Goal: Task Accomplishment & Management: Manage account settings

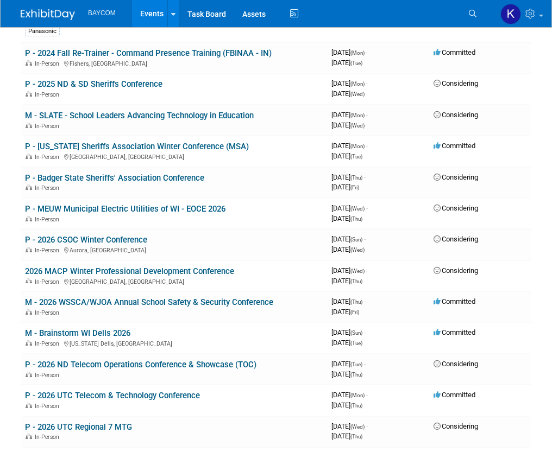
scroll to position [347, 0]
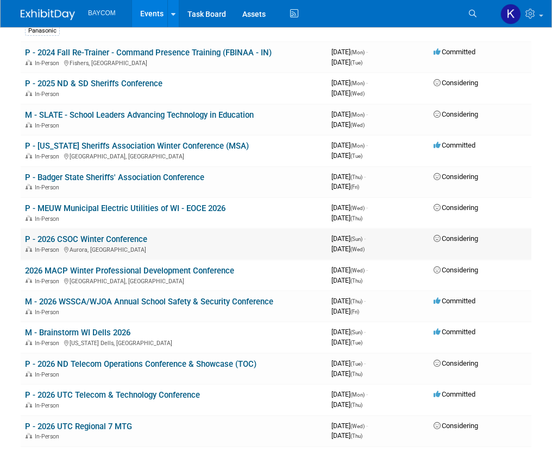
click at [78, 241] on link "P - 2026 CSOC Winter Conference" at bounding box center [86, 240] width 122 height 10
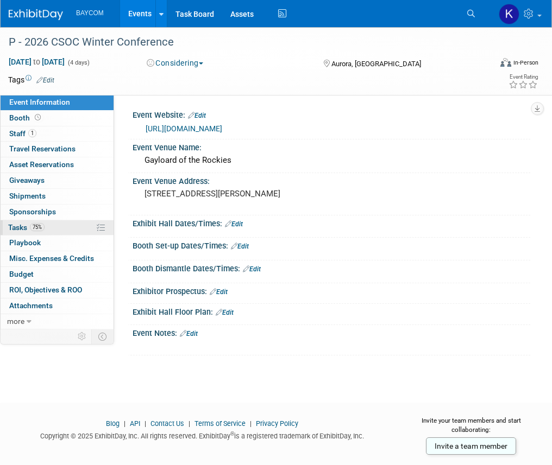
click at [52, 226] on link "75% Tasks 75%" at bounding box center [57, 228] width 113 height 15
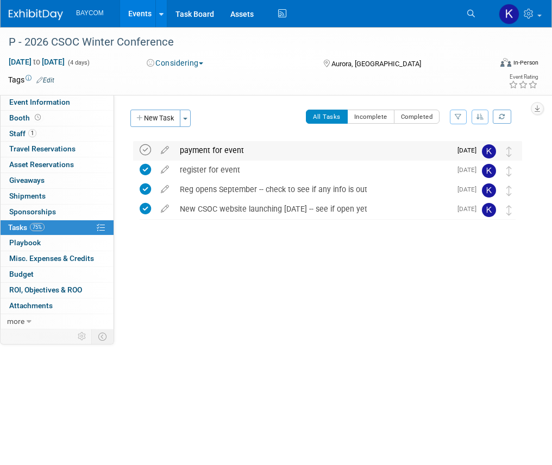
click at [143, 147] on icon at bounding box center [145, 149] width 11 height 11
click at [155, 111] on button "New Task" at bounding box center [155, 118] width 50 height 17
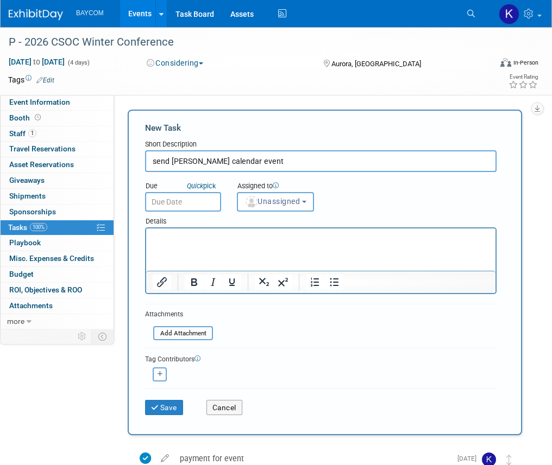
type input "send Kandice calendar event"
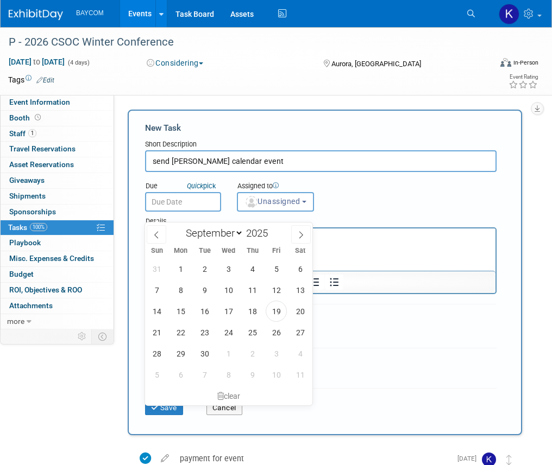
click at [201, 212] on input "text" at bounding box center [183, 202] width 76 height 20
click at [174, 333] on span "22" at bounding box center [180, 332] width 21 height 21
type input "Sep 22, 2025"
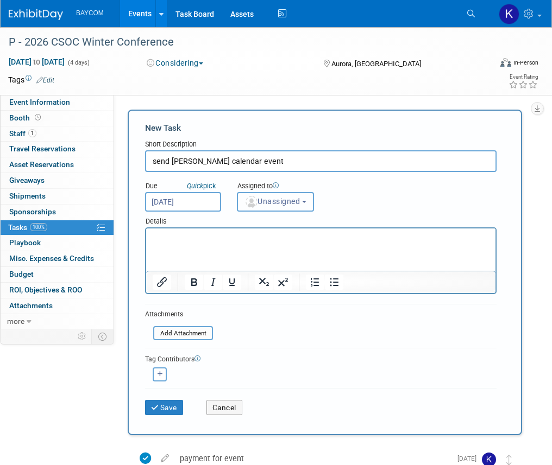
click at [268, 202] on span "Unassigned" at bounding box center [271, 201] width 55 height 9
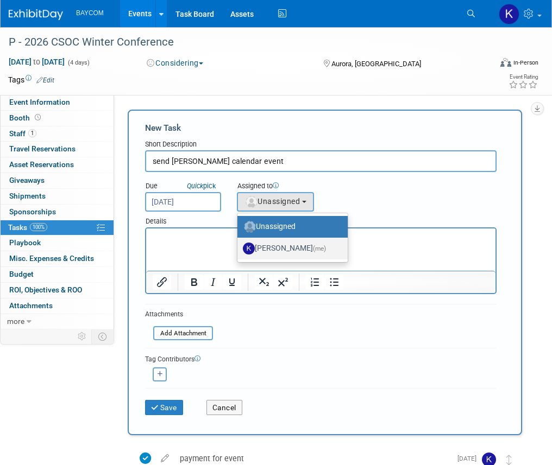
click at [281, 247] on label "Kayla Novak (me)" at bounding box center [290, 248] width 94 height 17
click at [239, 247] on input "Kayla Novak (me)" at bounding box center [235, 247] width 7 height 7
select select "3010db7d-870e-43c4-8fb8-0ef80b953965"
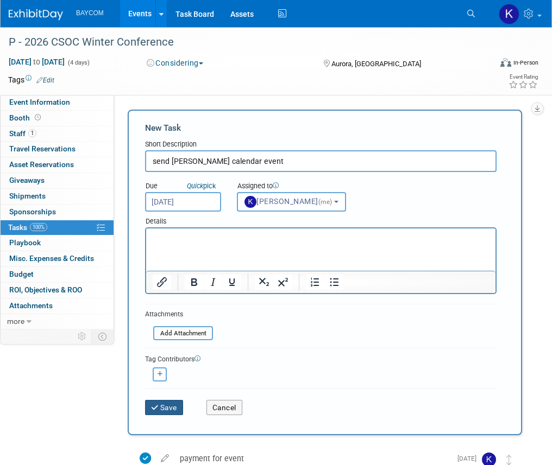
click at [168, 416] on button "Save" at bounding box center [164, 407] width 38 height 15
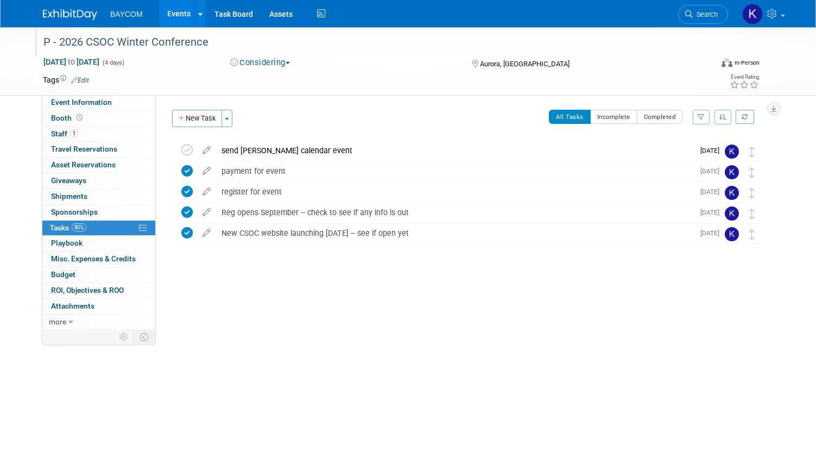
drag, startPoint x: 59, startPoint y: 41, endPoint x: 207, endPoint y: 42, distance: 148.3
click at [207, 42] on div "P - 2026 CSOC Winter Conference" at bounding box center [369, 43] width 659 height 20
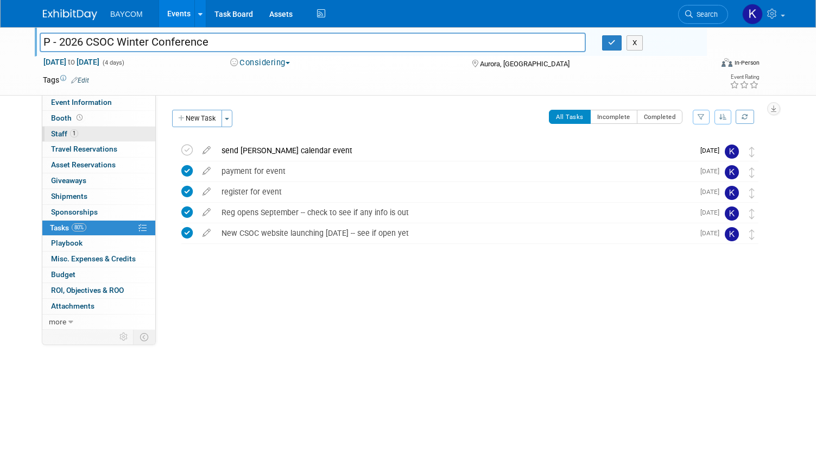
click at [81, 135] on link "1 Staff 1" at bounding box center [98, 134] width 113 height 15
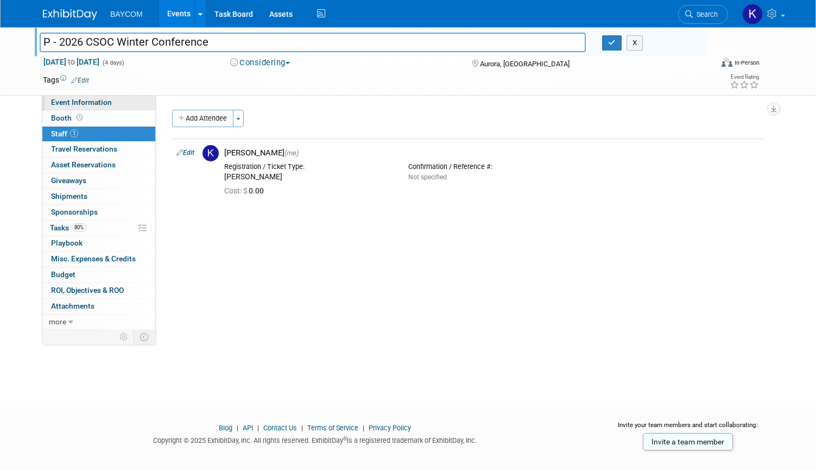
click at [91, 98] on span "Event Information" at bounding box center [81, 102] width 61 height 9
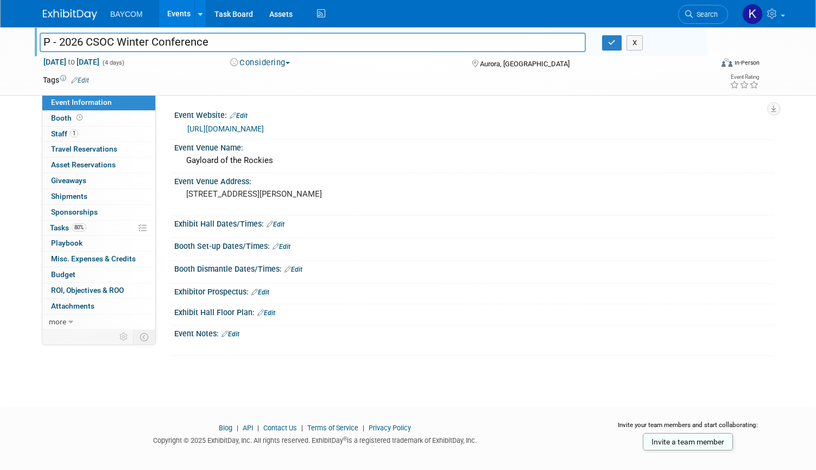
click at [264, 129] on link "https://www.coloradosheriffs.org/2026SpecialWinterConferenceVendorsAnnouncement" at bounding box center [225, 128] width 77 height 9
click at [99, 228] on link "80% Tasks 80%" at bounding box center [98, 228] width 113 height 15
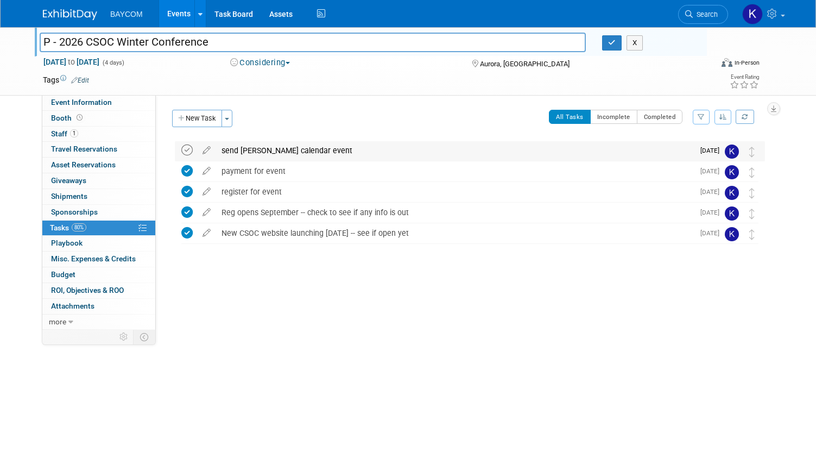
click at [188, 151] on icon at bounding box center [186, 149] width 11 height 11
click at [196, 119] on button "New Task" at bounding box center [197, 118] width 50 height 17
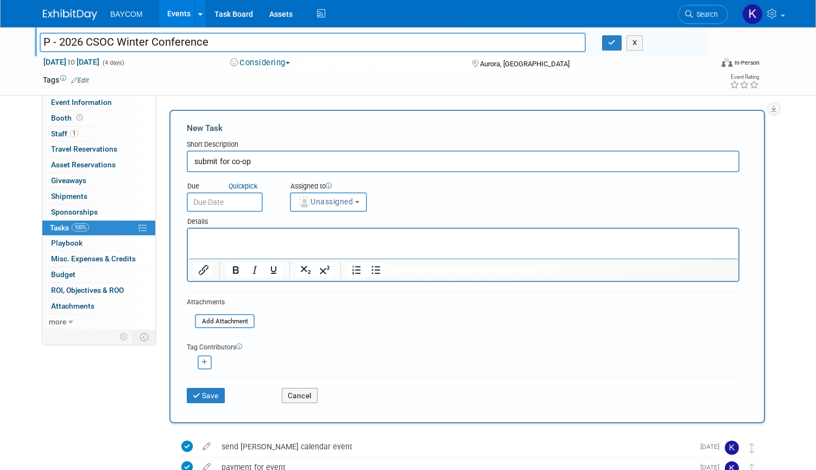
type input "submit for co-op"
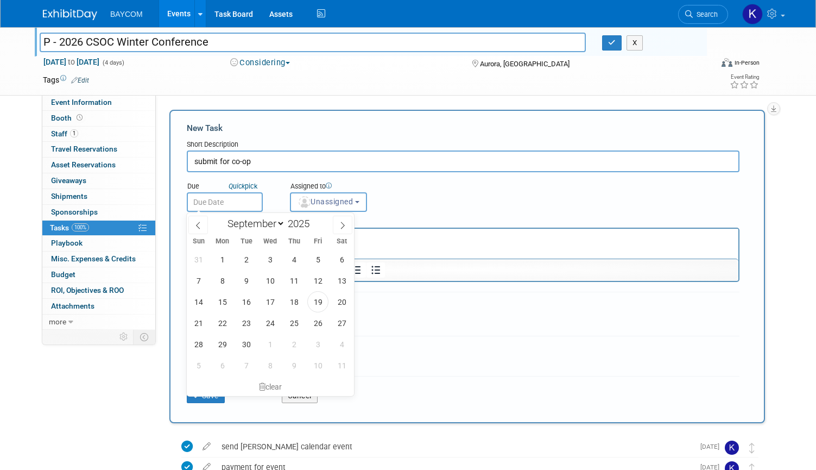
click at [215, 206] on input "text" at bounding box center [225, 202] width 76 height 20
click at [341, 224] on icon at bounding box center [343, 226] width 8 height 8
select select "11"
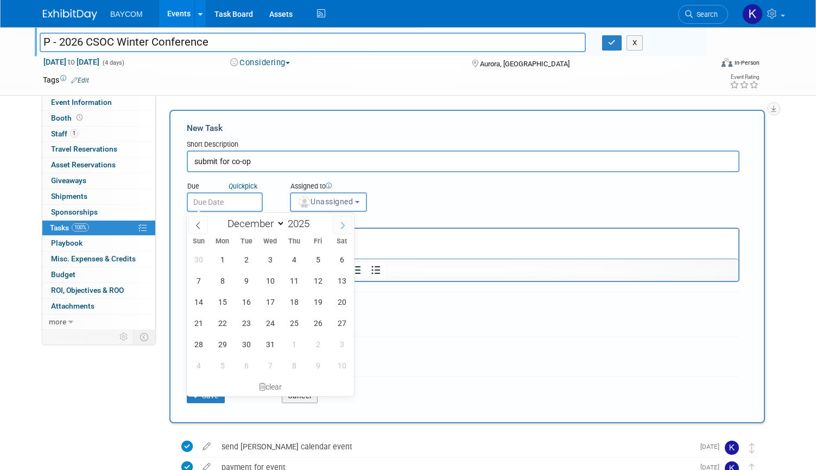
click at [341, 224] on icon at bounding box center [343, 226] width 8 height 8
type input "2026"
select select "0"
click at [317, 319] on span "23" at bounding box center [317, 322] width 21 height 21
type input "Jan 23, 2026"
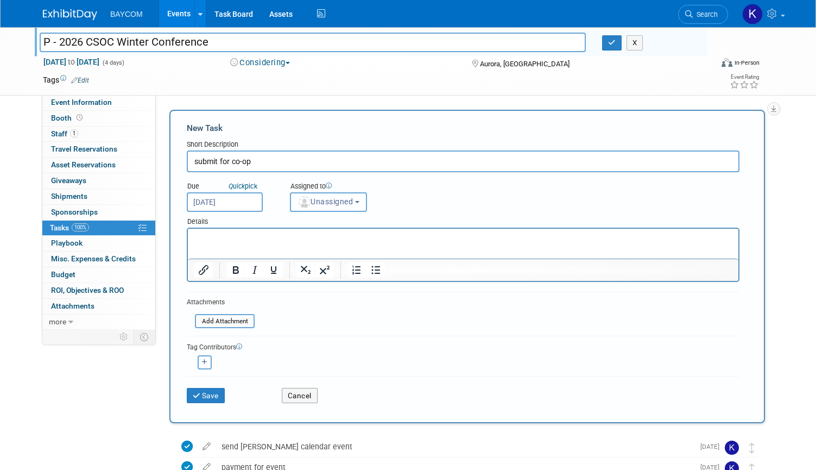
click at [350, 198] on span "Unassigned" at bounding box center [325, 201] width 55 height 9
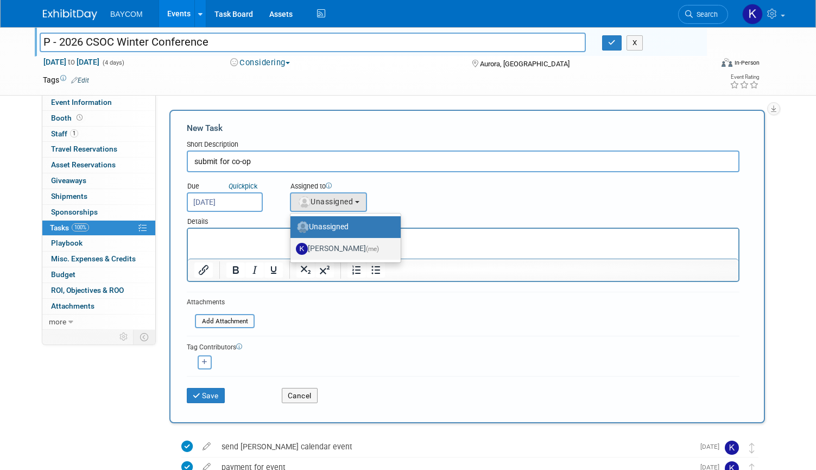
click at [344, 250] on label "Kayla Novak (me)" at bounding box center [343, 248] width 94 height 17
click at [292, 250] on input "Kayla Novak (me)" at bounding box center [288, 247] width 7 height 7
select select "3010db7d-870e-43c4-8fb8-0ef80b953965"
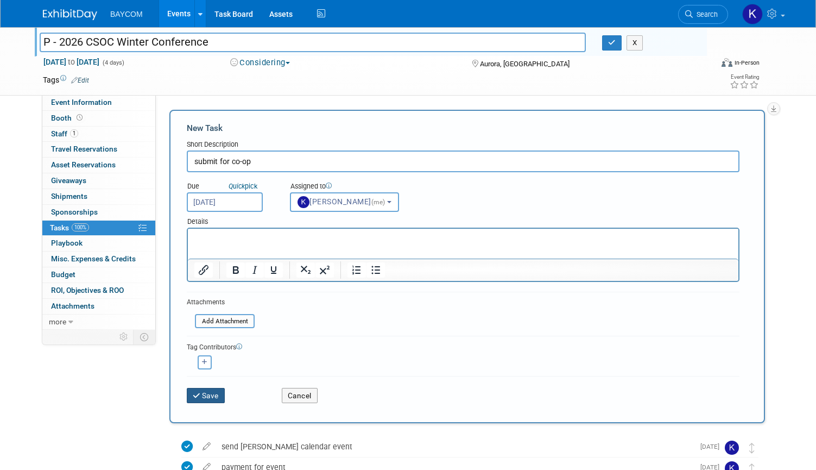
click at [206, 398] on button "Save" at bounding box center [206, 395] width 38 height 15
